Goal: Task Accomplishment & Management: Use online tool/utility

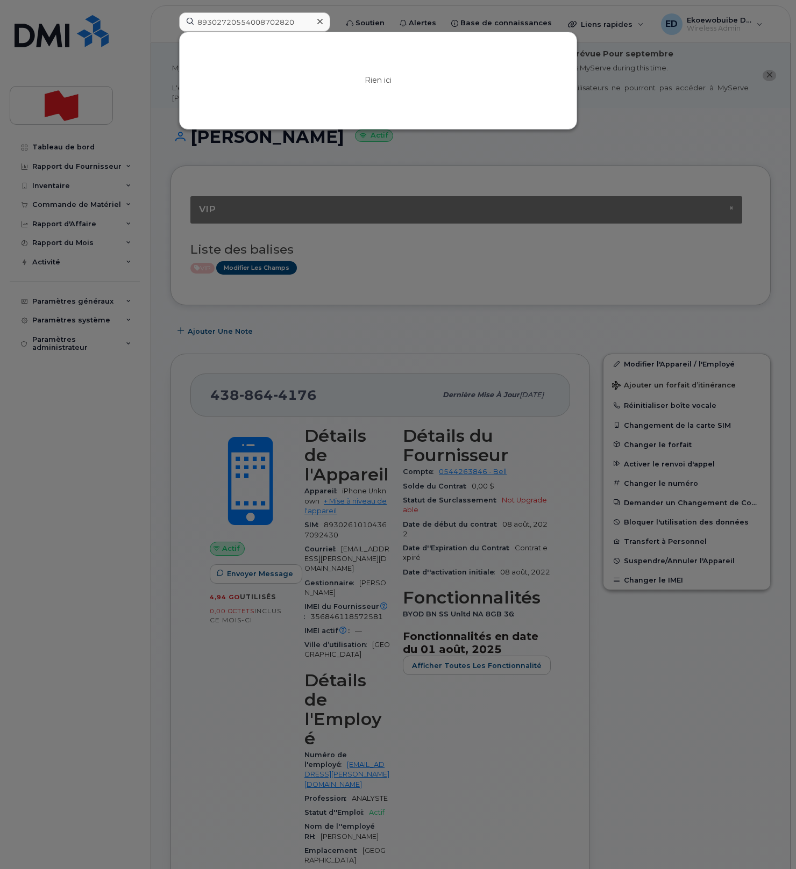
click at [323, 22] on icon at bounding box center [319, 21] width 5 height 9
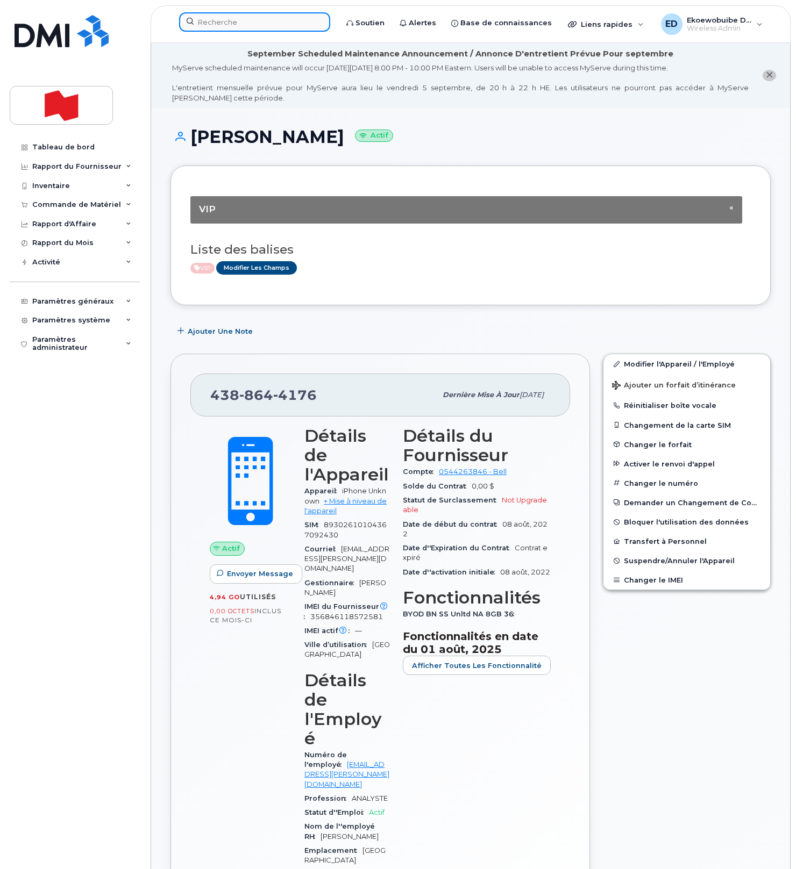
click at [310, 21] on input at bounding box center [254, 21] width 151 height 19
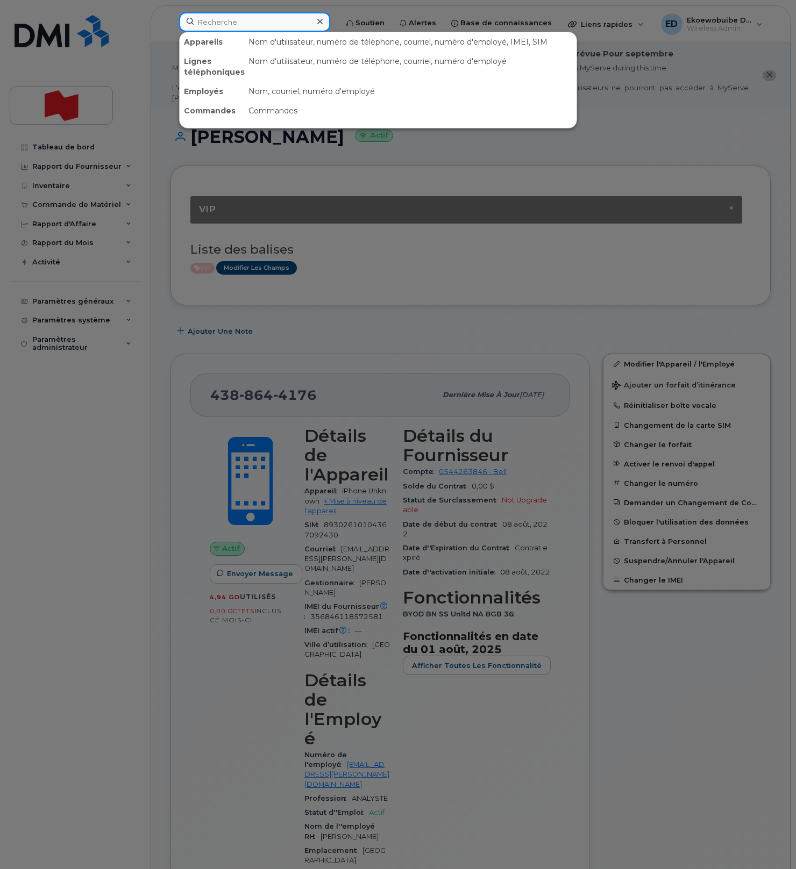
paste input "Jean-Bosco Gihana"
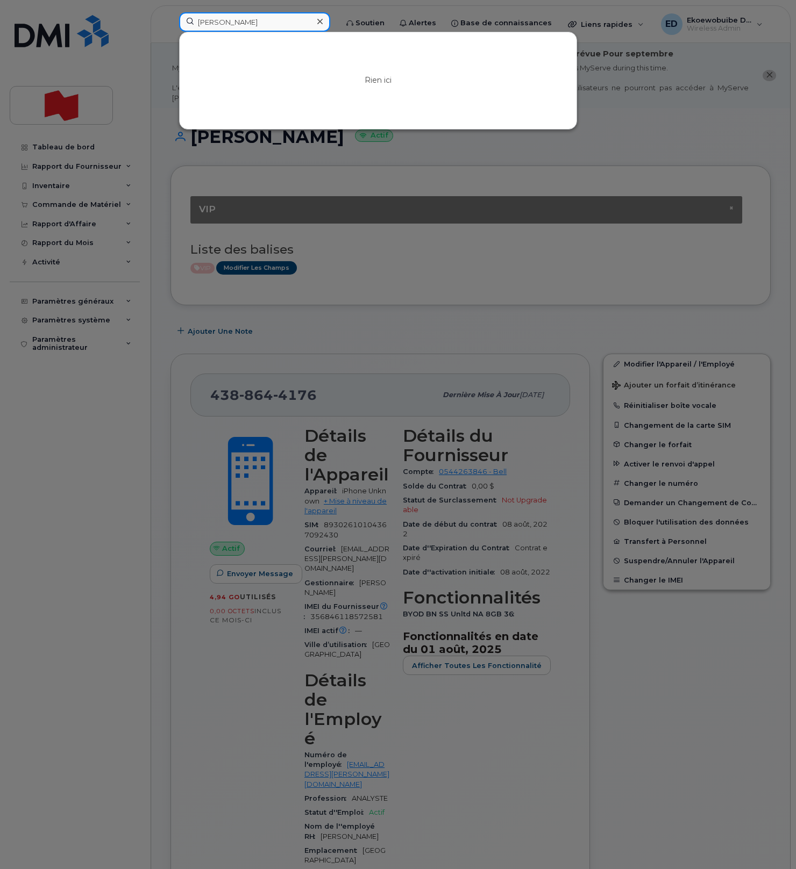
drag, startPoint x: 218, startPoint y: 22, endPoint x: 238, endPoint y: 32, distance: 22.6
click at [217, 22] on input "Jean-Bosco Gihana" at bounding box center [254, 21] width 151 height 19
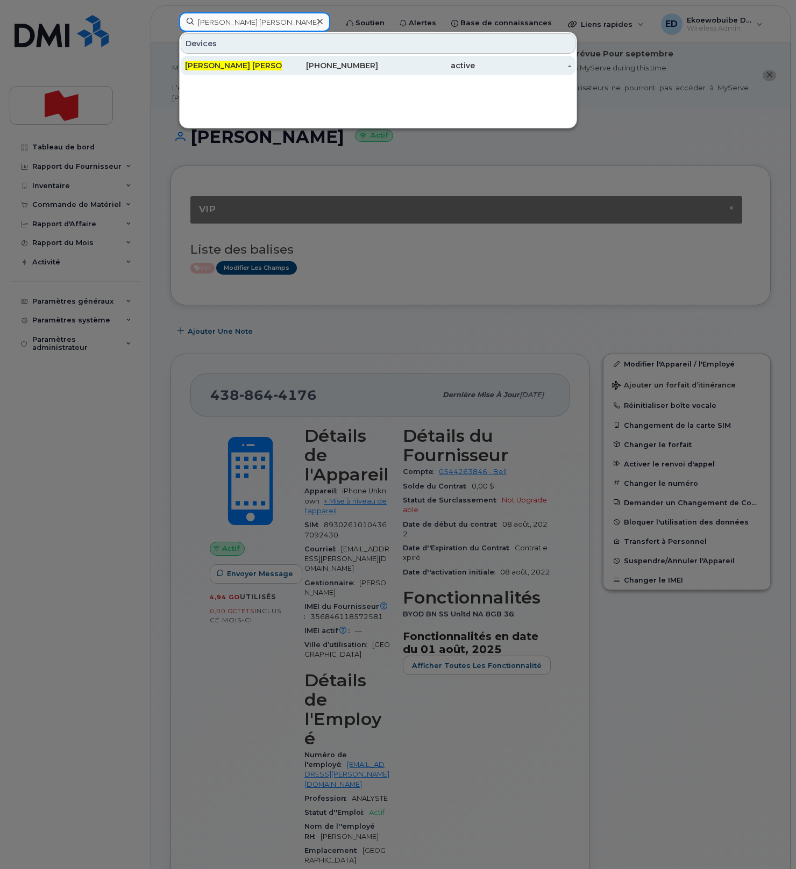
type input "[PERSON_NAME] [PERSON_NAME]"
click at [243, 72] on div "[PERSON_NAME] [PERSON_NAME]" at bounding box center [233, 65] width 97 height 19
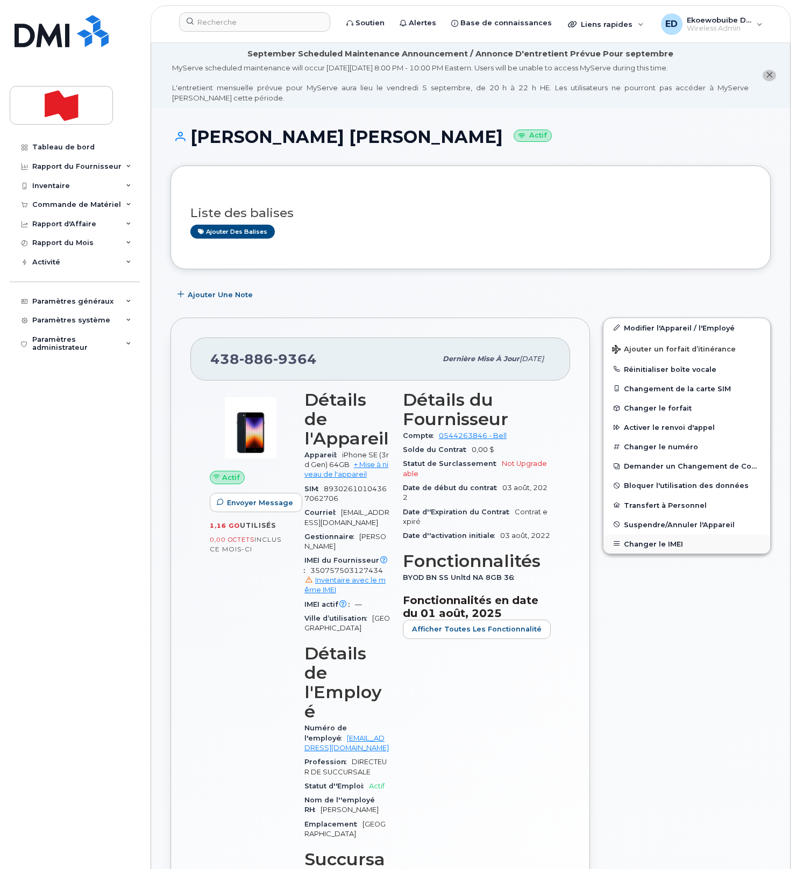
click at [669, 545] on button "Changer le IMEI" at bounding box center [686, 543] width 167 height 19
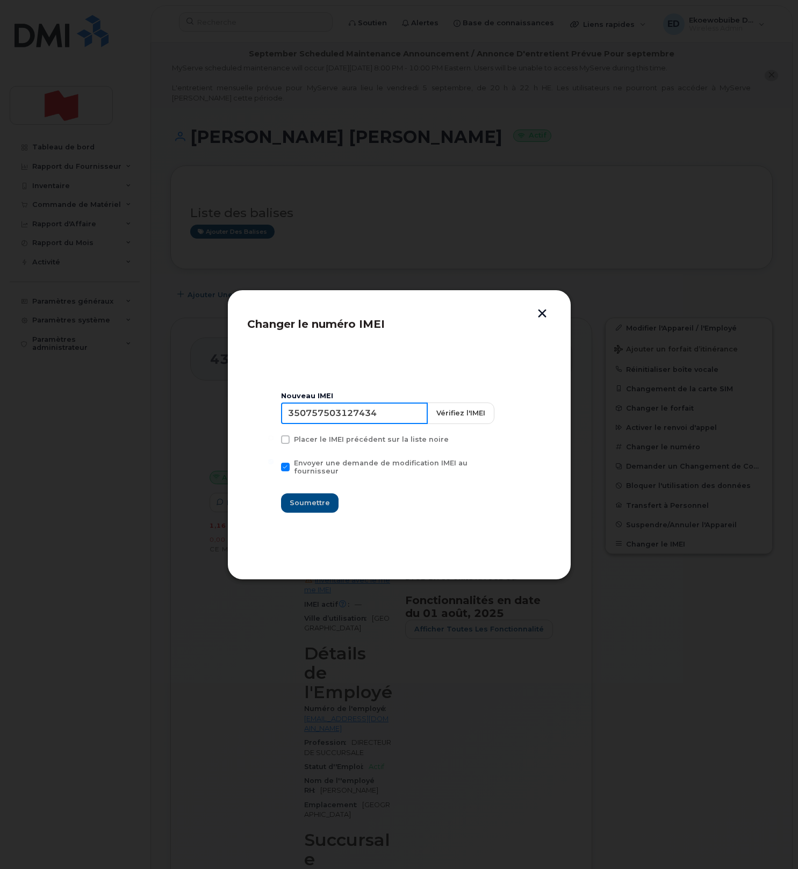
click at [351, 421] on input "350757503127434" at bounding box center [354, 414] width 147 height 22
click at [543, 311] on button "button" at bounding box center [542, 314] width 16 height 11
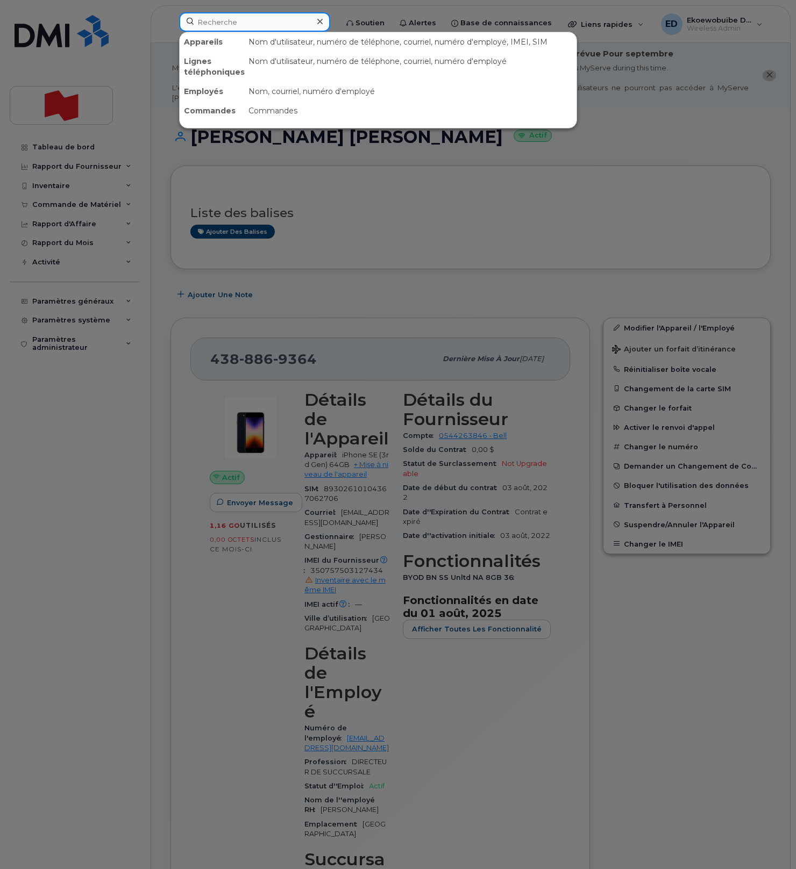
click at [249, 28] on input at bounding box center [254, 21] width 151 height 19
paste input "[PERSON_NAME]"
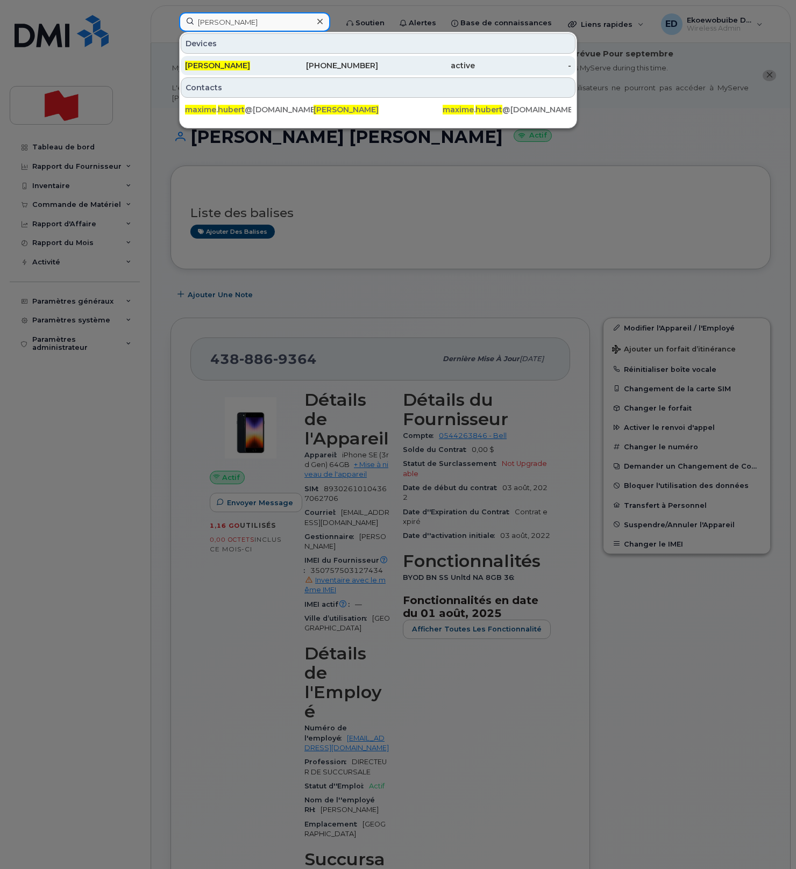
type input "[PERSON_NAME]"
click at [225, 66] on span "[PERSON_NAME]" at bounding box center [217, 66] width 65 height 10
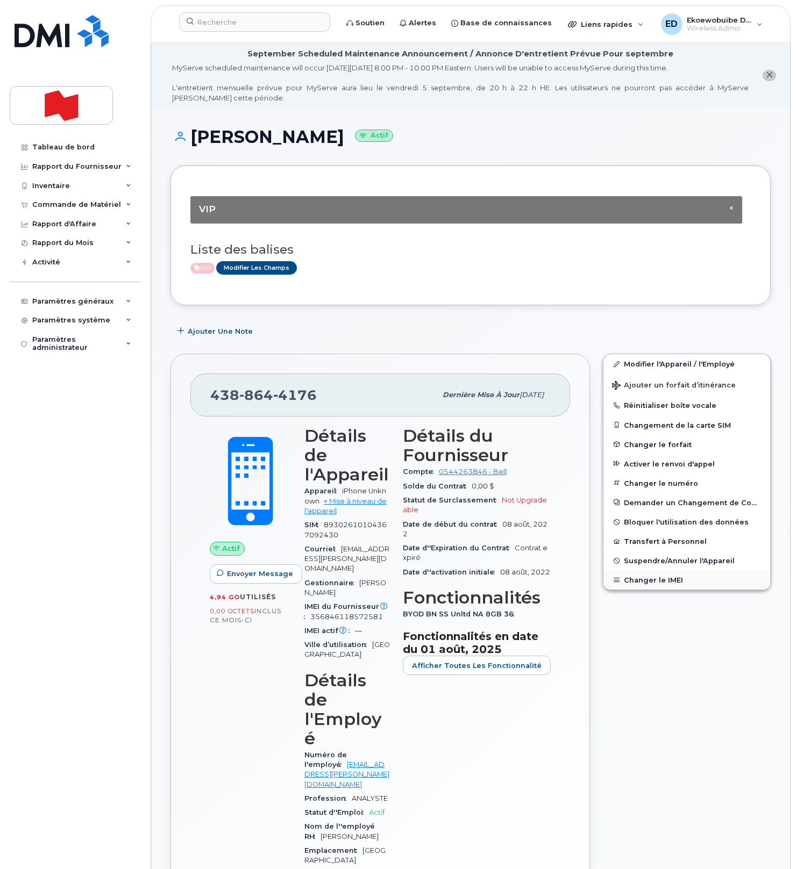
click at [649, 584] on button "Changer le IMEI" at bounding box center [686, 579] width 167 height 19
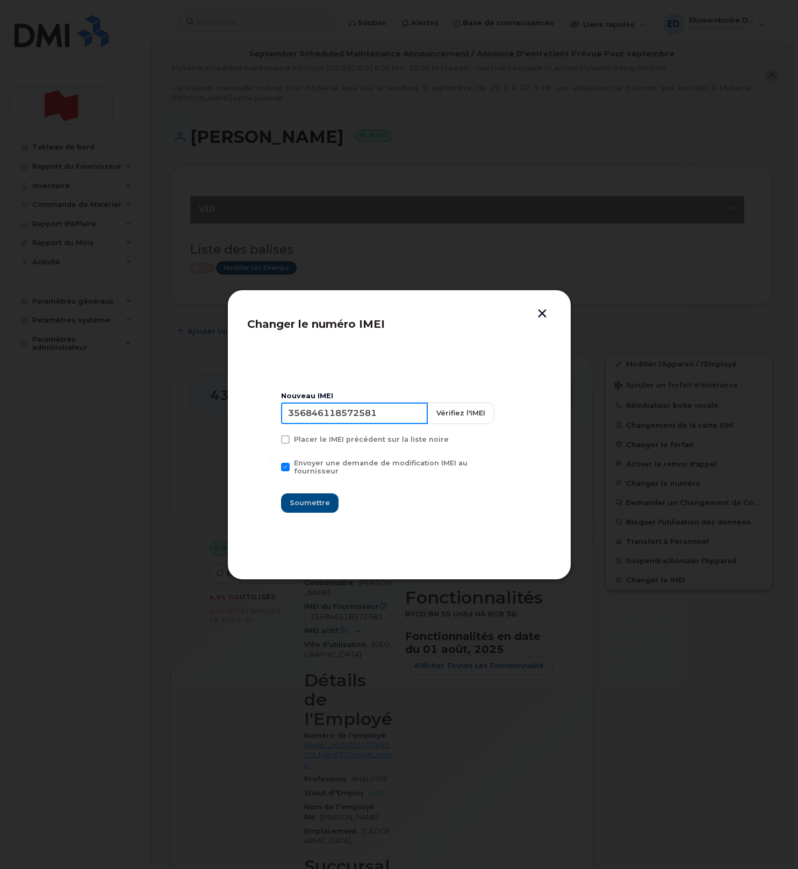
click at [366, 418] on input "356846118572581" at bounding box center [354, 414] width 147 height 22
paste input "9192861010009"
type input "359192861010009"
click at [314, 498] on span "Soumettre" at bounding box center [310, 503] width 40 height 10
